Goal: Task Accomplishment & Management: Use online tool/utility

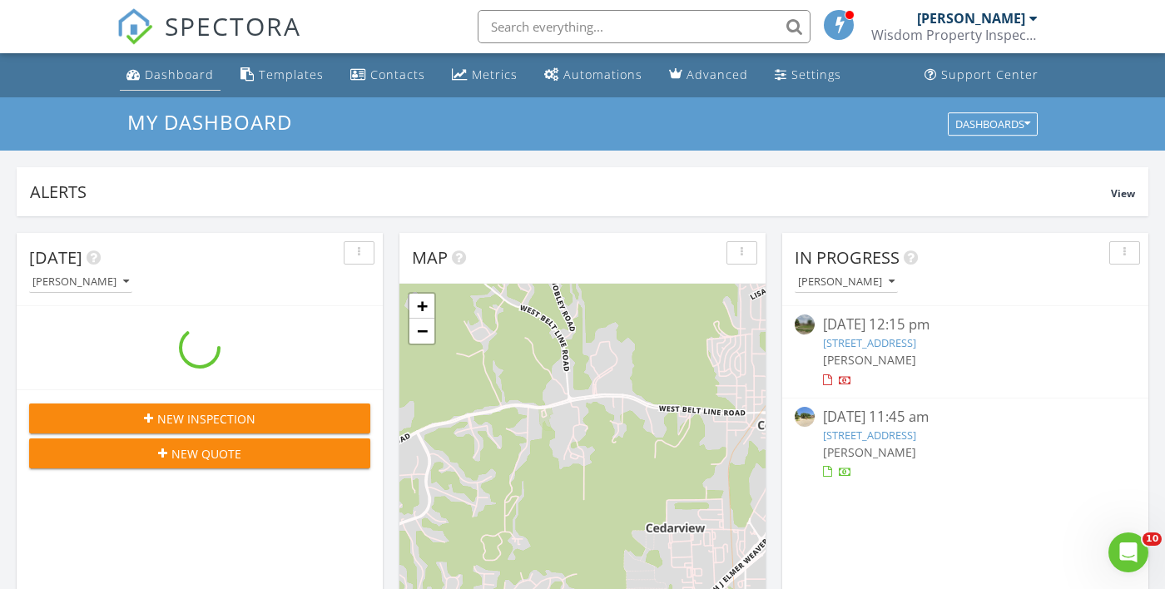
click at [176, 75] on div "Dashboard" at bounding box center [179, 75] width 69 height 16
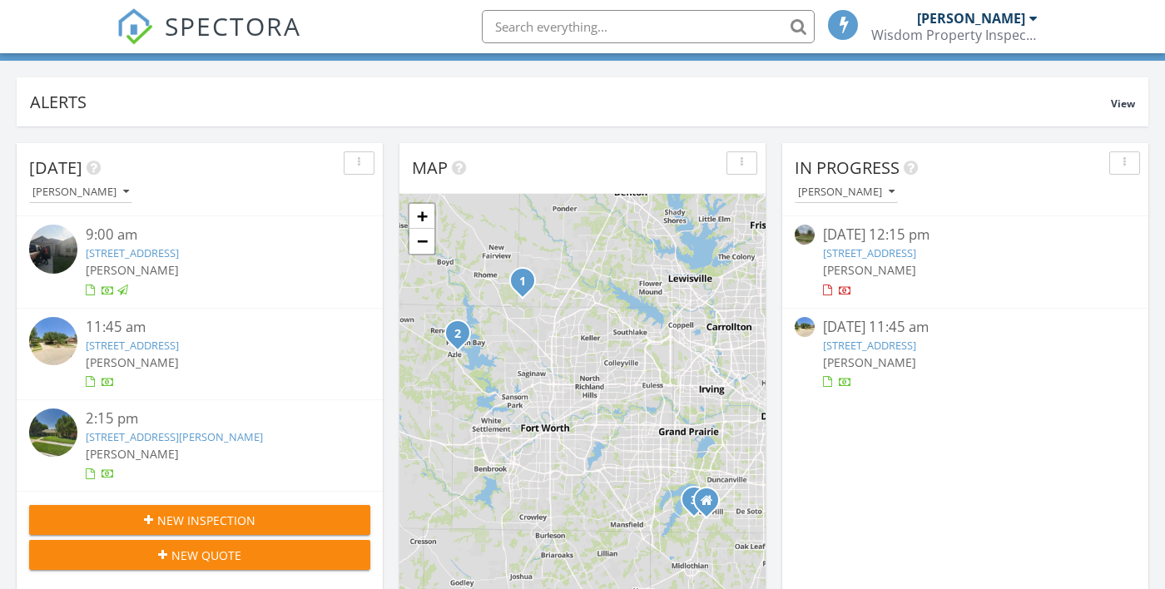
scroll to position [94, 0]
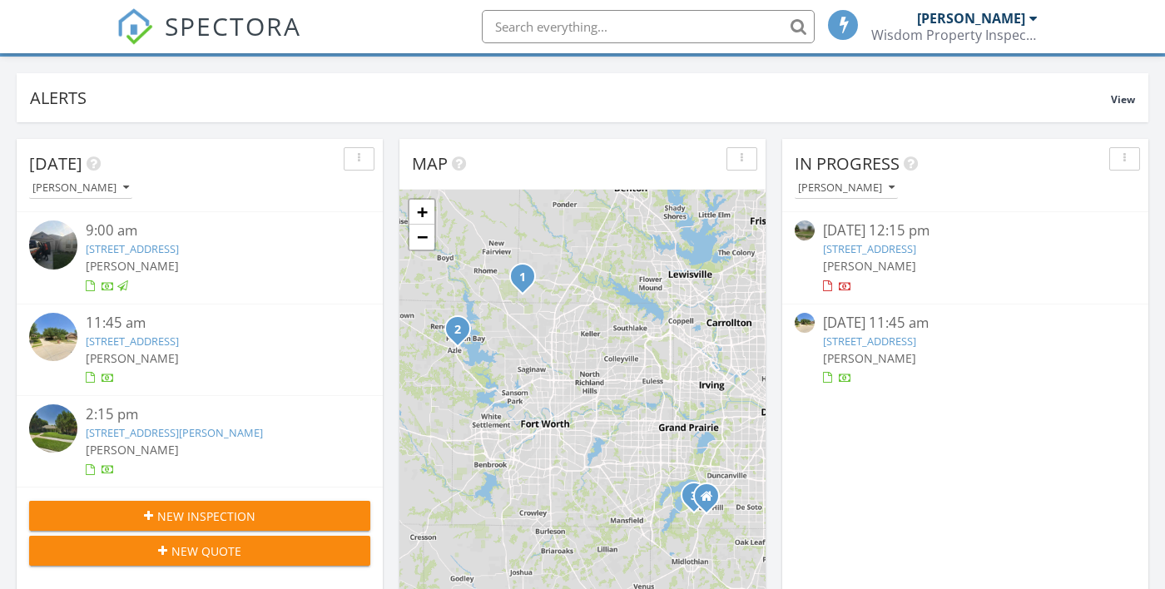
click at [155, 449] on span "[PERSON_NAME]" at bounding box center [132, 450] width 93 height 16
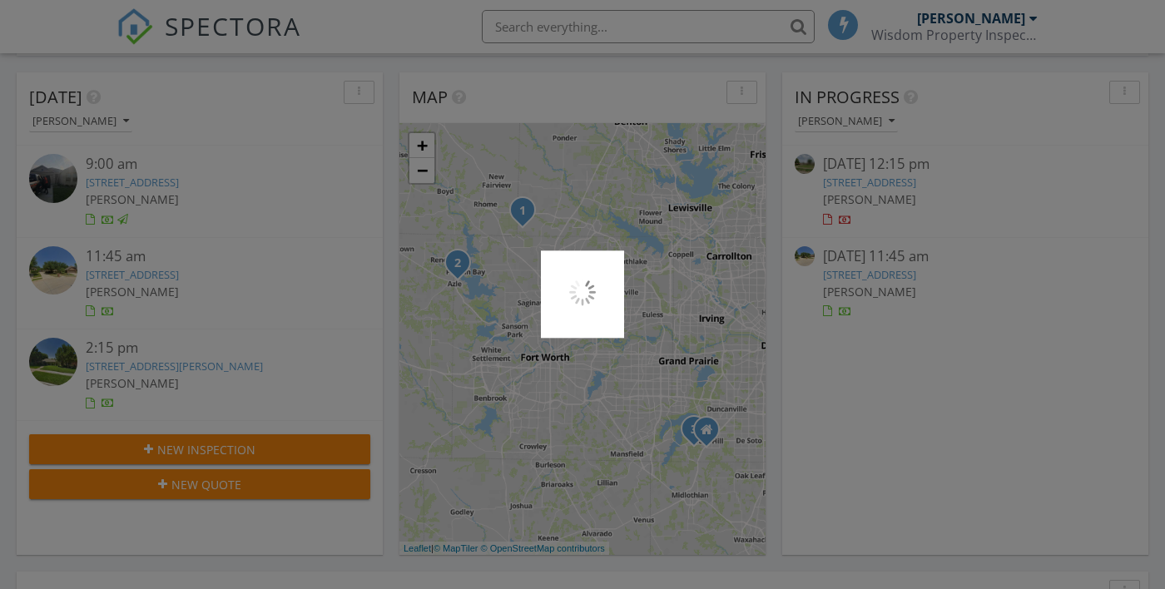
scroll to position [174, 0]
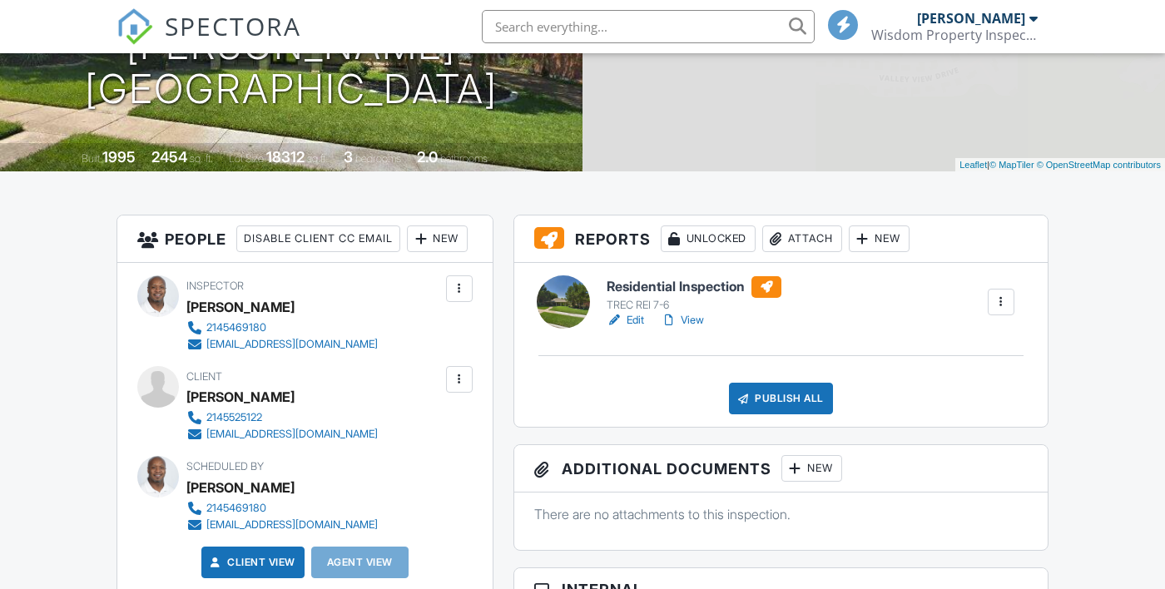
scroll to position [274, 0]
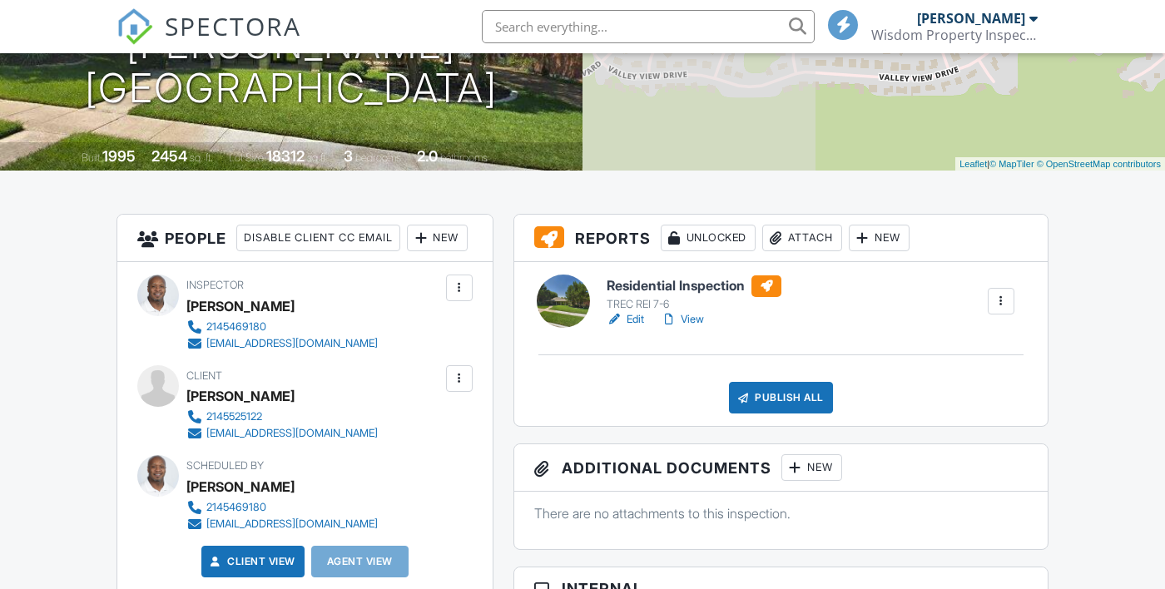
click at [889, 237] on div "New" at bounding box center [879, 238] width 61 height 27
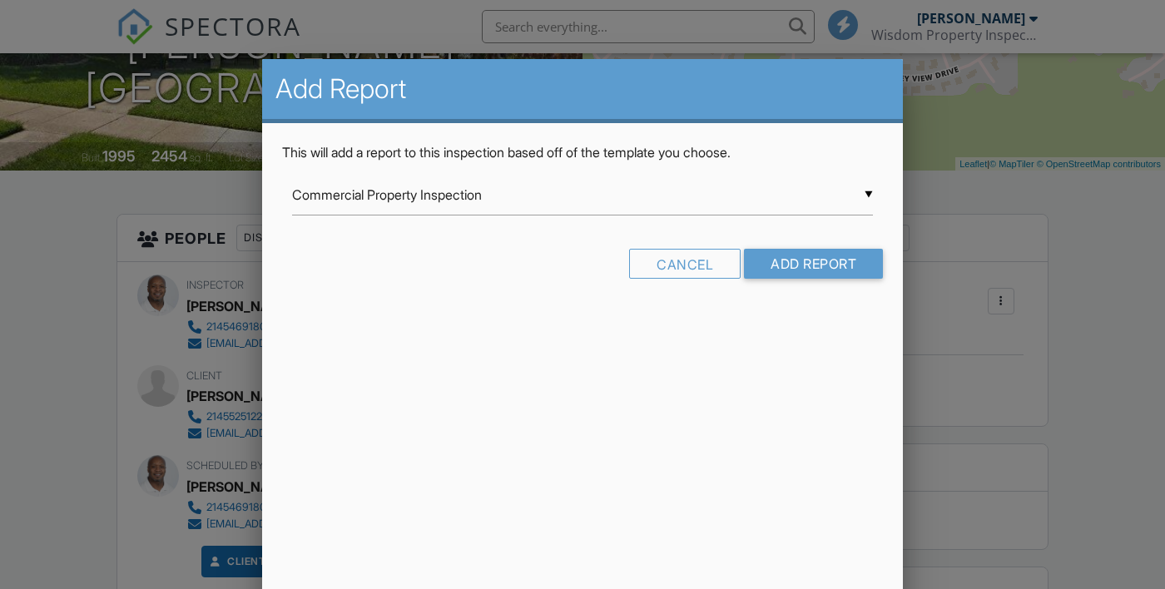
click at [857, 194] on input "Commercial Property Inspection" at bounding box center [582, 195] width 581 height 41
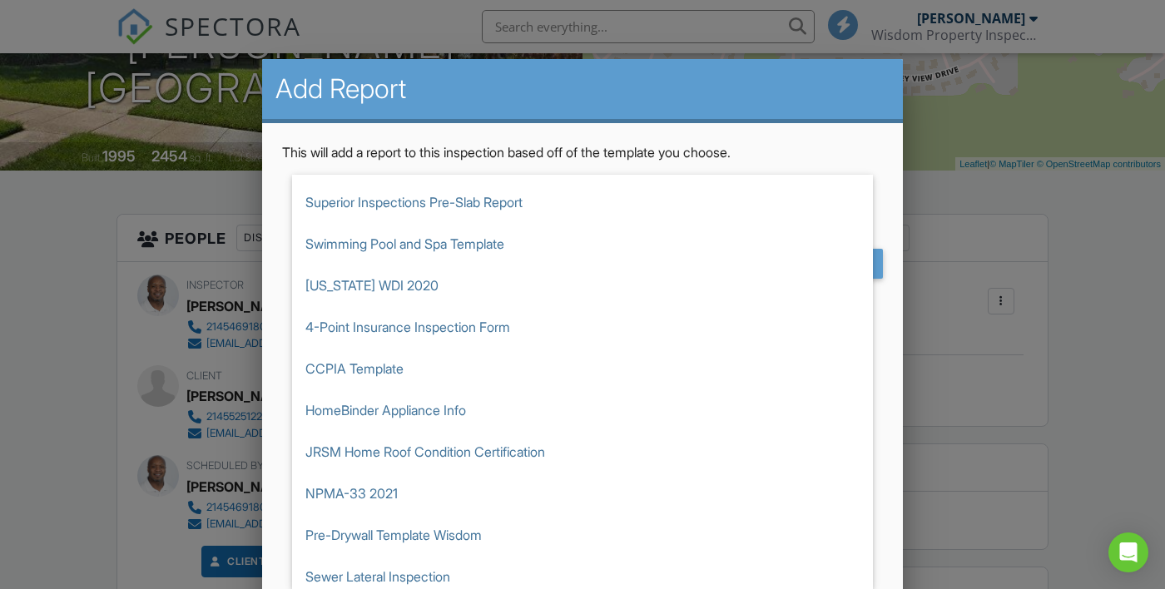
scroll to position [142, 0]
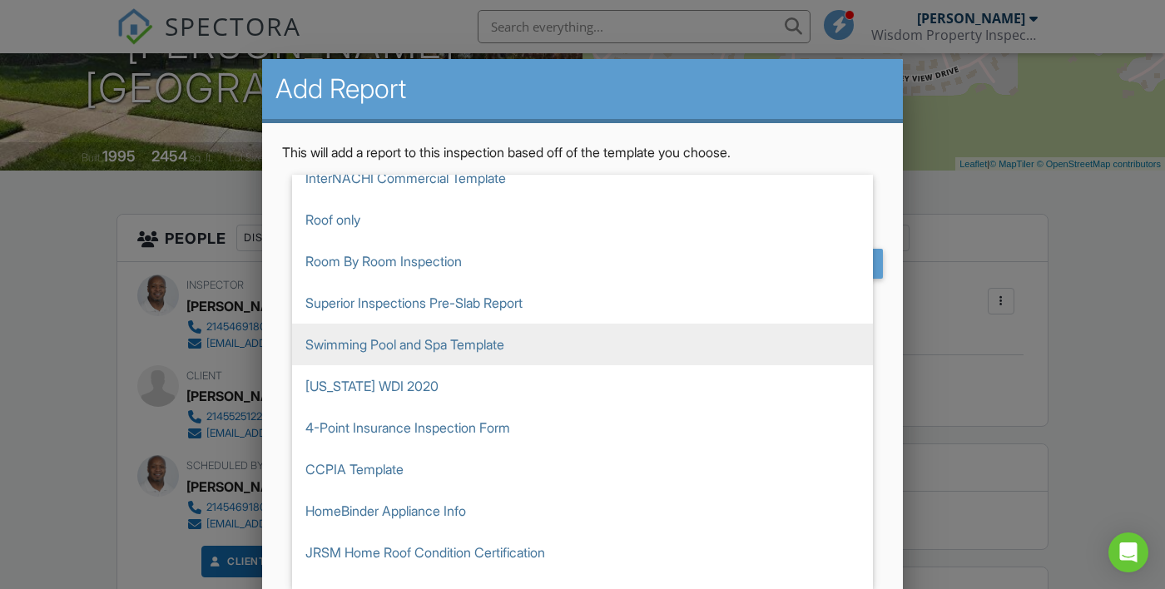
click at [351, 340] on span "Swimming Pool and Spa Template" at bounding box center [582, 345] width 581 height 42
type input "Swimming Pool and Spa Template"
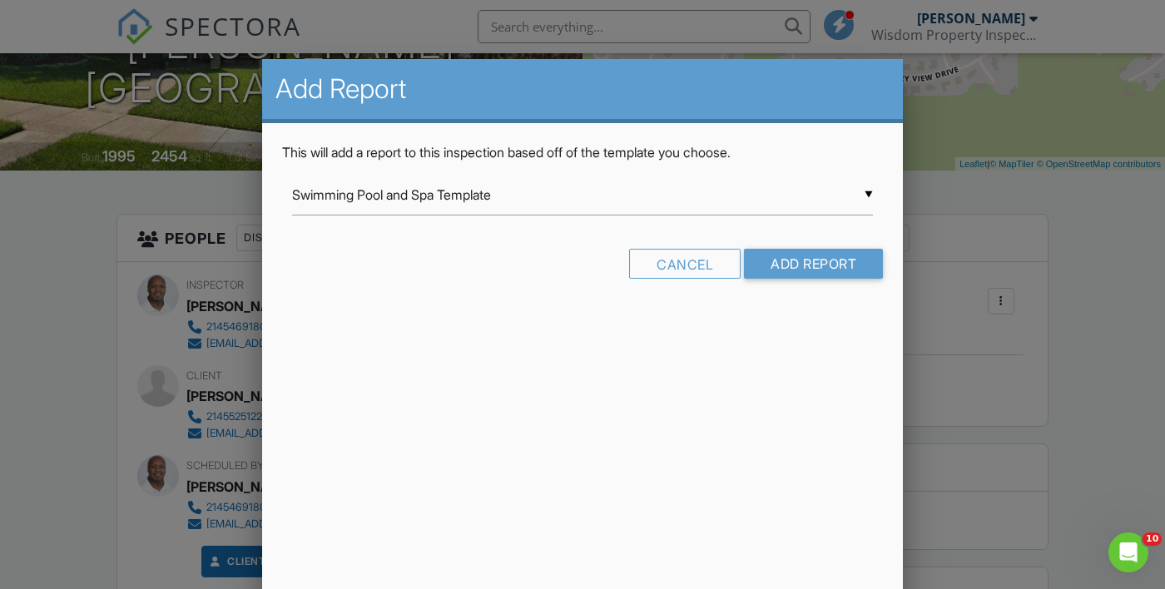
scroll to position [0, 0]
click at [802, 263] on input "Add Report" at bounding box center [813, 264] width 139 height 30
